Goal: Navigation & Orientation: Understand site structure

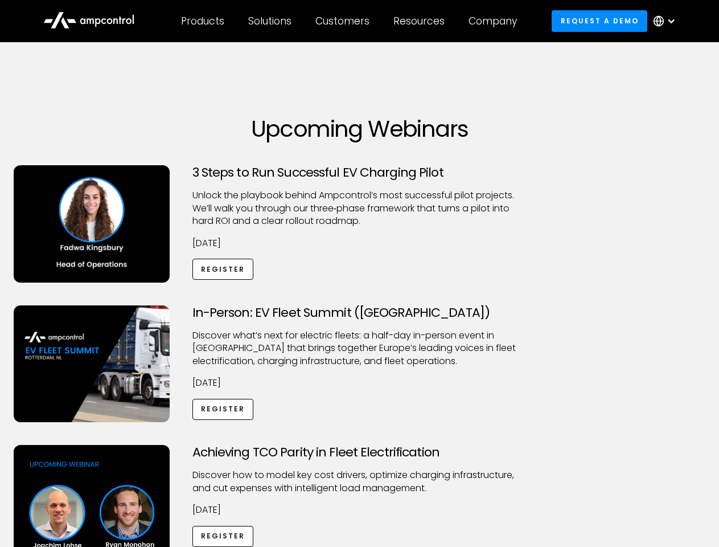
click at [350, 21] on div "Customers" at bounding box center [343, 21] width 54 height 13
click at [202, 21] on div "Products" at bounding box center [202, 21] width 43 height 13
click at [271, 21] on div "Solutions" at bounding box center [269, 21] width 43 height 13
click at [345, 21] on div "Customers" at bounding box center [343, 21] width 54 height 13
click at [421, 21] on div "Resources" at bounding box center [419, 21] width 51 height 13
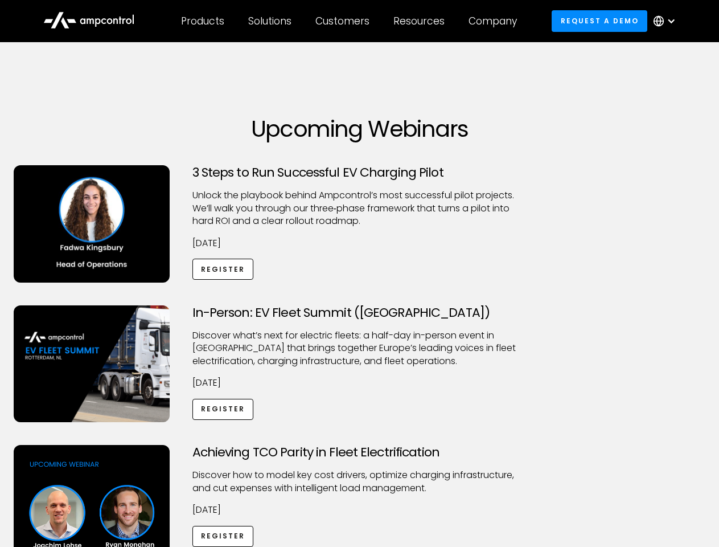
click at [497, 21] on div "Company" at bounding box center [493, 21] width 48 height 13
click at [668, 21] on div at bounding box center [671, 21] width 9 height 9
